Goal: Communication & Community: Answer question/provide support

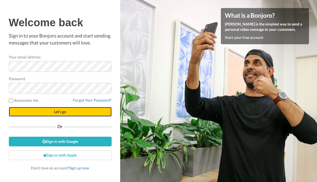
click at [56, 113] on span "Let's go" at bounding box center [60, 111] width 12 height 5
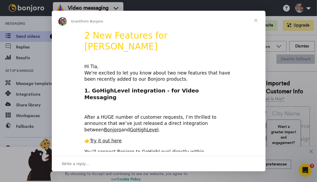
click at [260, 19] on span "Close" at bounding box center [255, 20] width 19 height 19
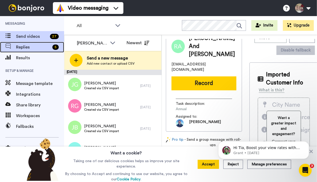
click at [27, 42] on div "Replies 5" at bounding box center [32, 47] width 64 height 11
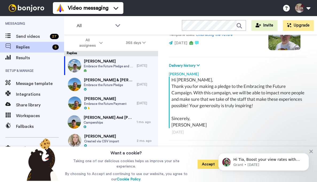
click at [205, 167] on button "Accept" at bounding box center [208, 163] width 21 height 9
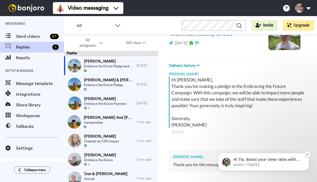
click at [307, 155] on icon "Dismiss notification" at bounding box center [308, 154] width 2 height 2
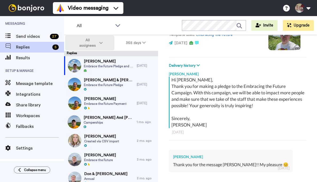
click at [97, 42] on span "All assignees" at bounding box center [88, 42] width 22 height 11
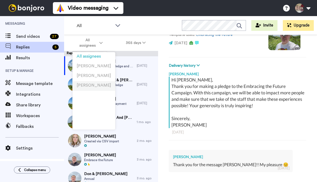
click at [89, 83] on span "[PERSON_NAME]" at bounding box center [94, 85] width 34 height 4
type textarea "x"
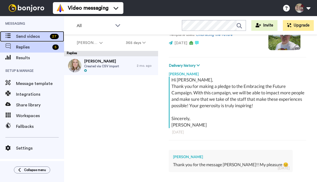
click at [23, 36] on span "Send videos" at bounding box center [32, 36] width 32 height 6
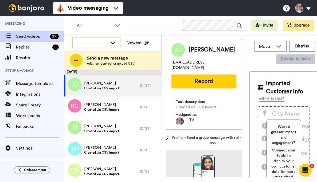
click at [113, 43] on icon at bounding box center [112, 42] width 5 height 3
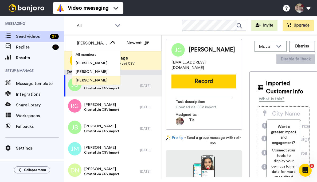
click at [90, 81] on span "[PERSON_NAME]" at bounding box center [91, 80] width 38 height 5
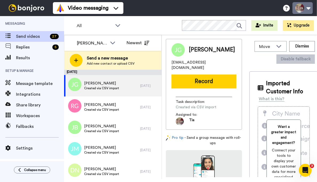
click at [308, 10] on button at bounding box center [303, 8] width 20 height 12
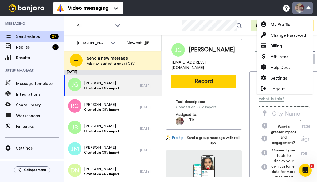
click at [308, 10] on button at bounding box center [303, 8] width 20 height 12
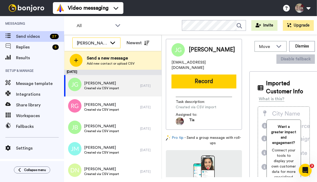
click at [116, 42] on div "[PERSON_NAME]" at bounding box center [97, 43] width 48 height 11
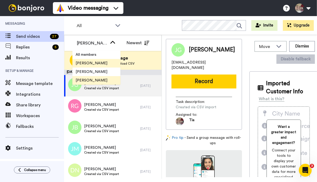
click at [110, 61] on li "[PERSON_NAME]" at bounding box center [96, 63] width 48 height 9
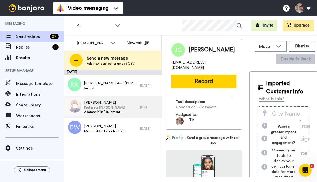
click at [126, 101] on div "Joy Newmann Professor Emerita Adamah Kiln Equipment" at bounding box center [102, 106] width 76 height 21
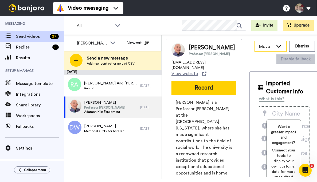
click at [280, 46] on icon at bounding box center [279, 45] width 6 height 5
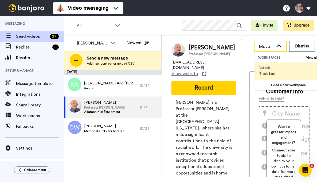
click at [280, 46] on icon at bounding box center [279, 45] width 5 height 3
